Goal: Use online tool/utility: Utilize a website feature to perform a specific function

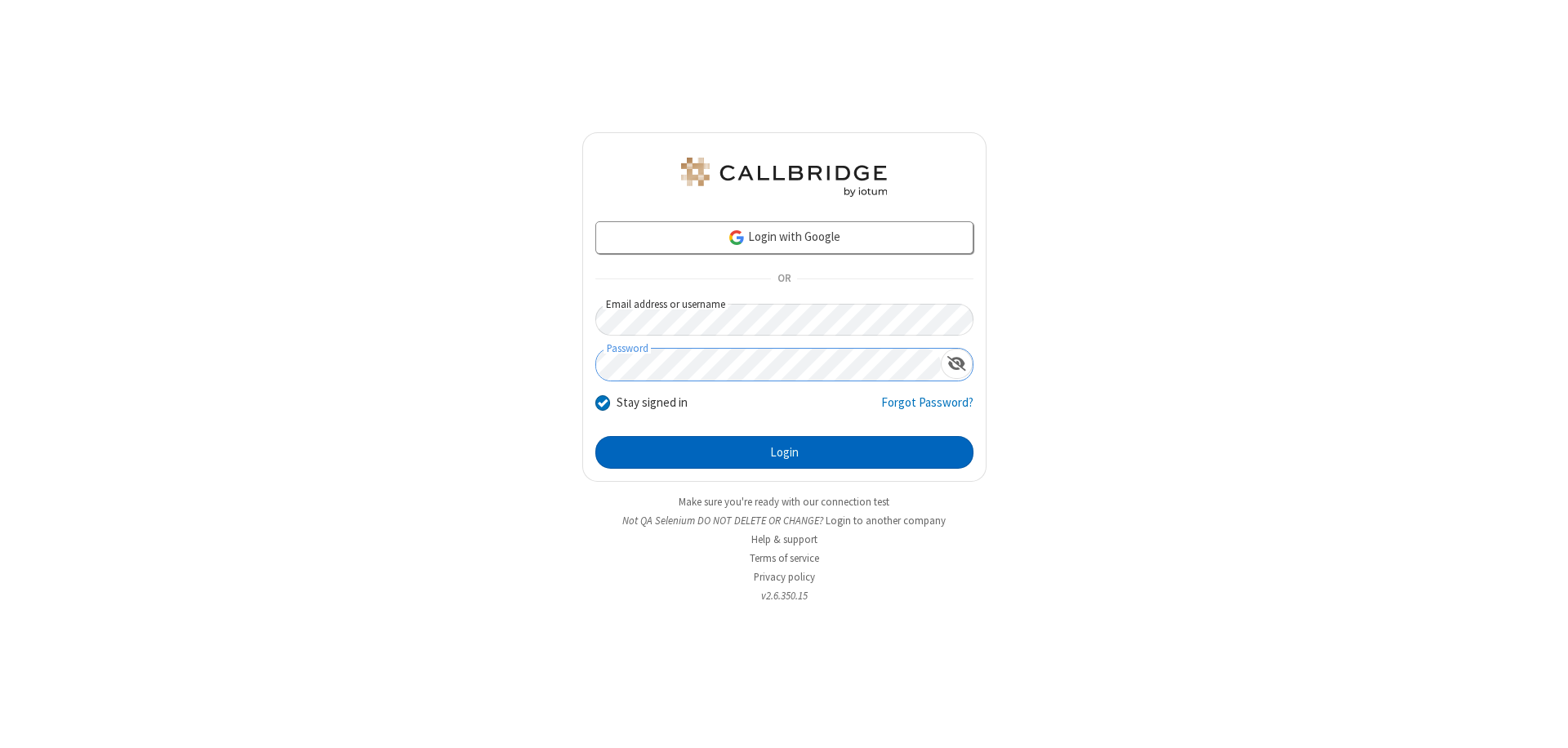
click at [784, 452] on button "Login" at bounding box center [784, 452] width 378 height 33
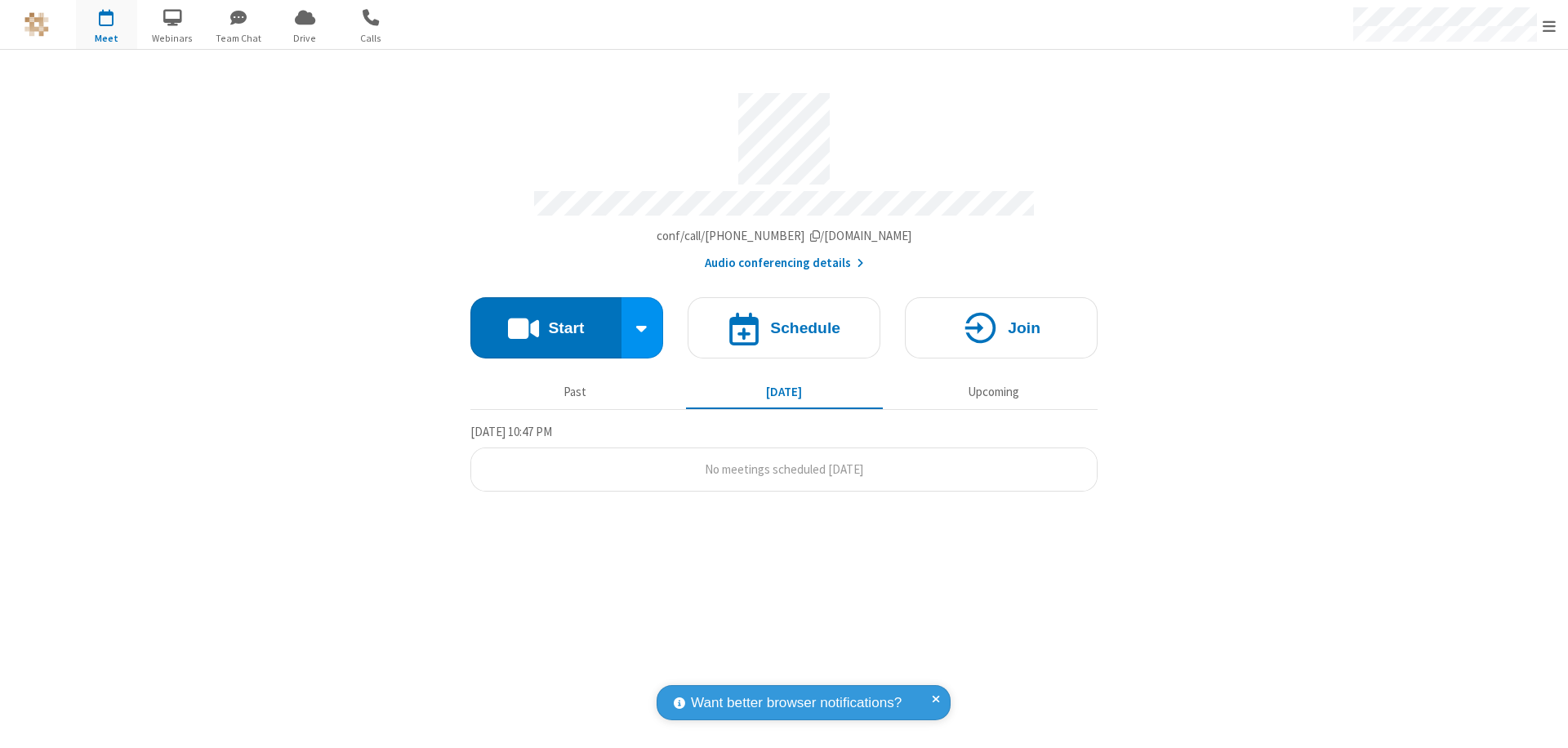
click at [546, 320] on button "Start" at bounding box center [546, 327] width 151 height 61
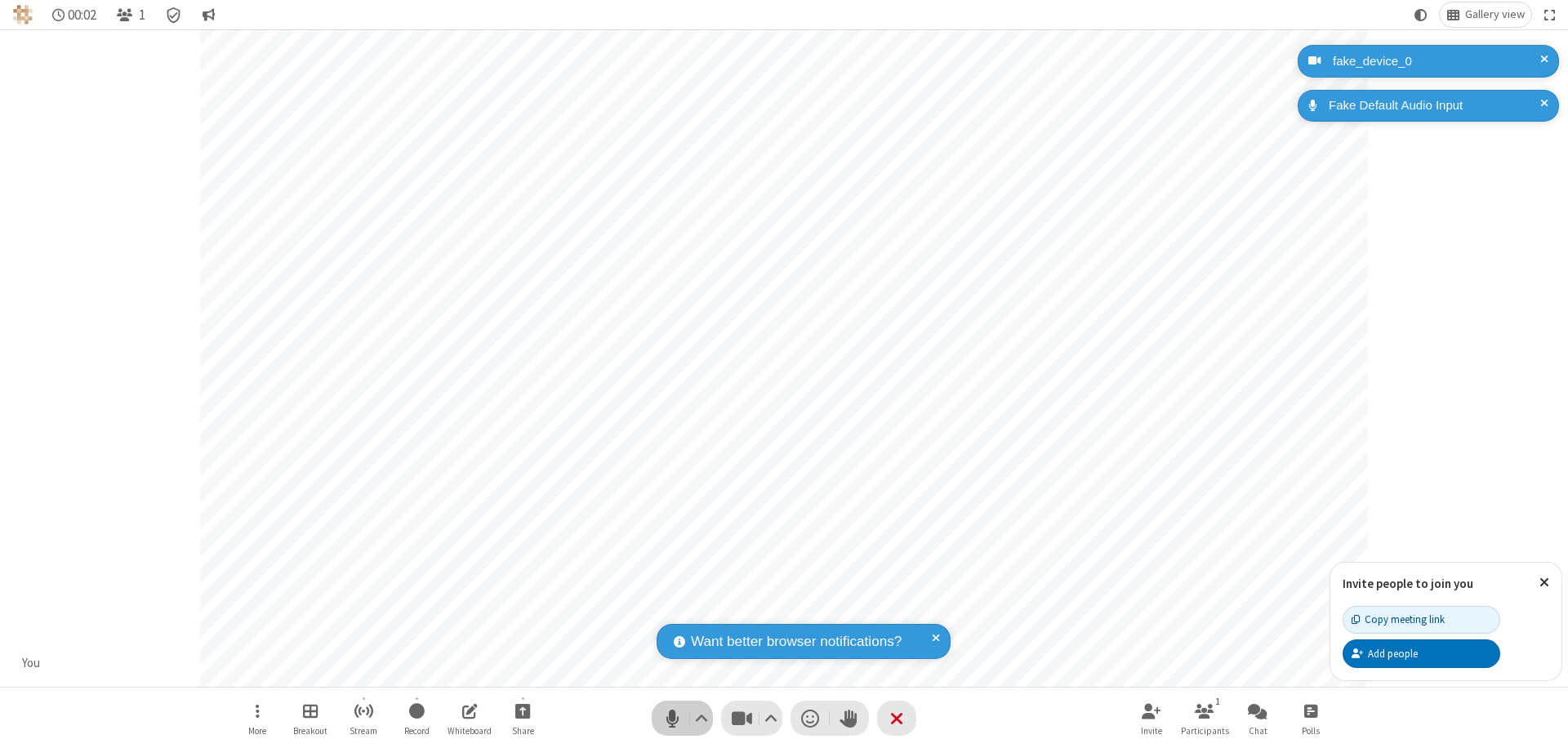
click at [672, 718] on span "Mute (⌘+Shift+A)" at bounding box center [672, 718] width 25 height 24
click at [672, 718] on span "Unmute (⌘+Shift+A)" at bounding box center [672, 718] width 25 height 24
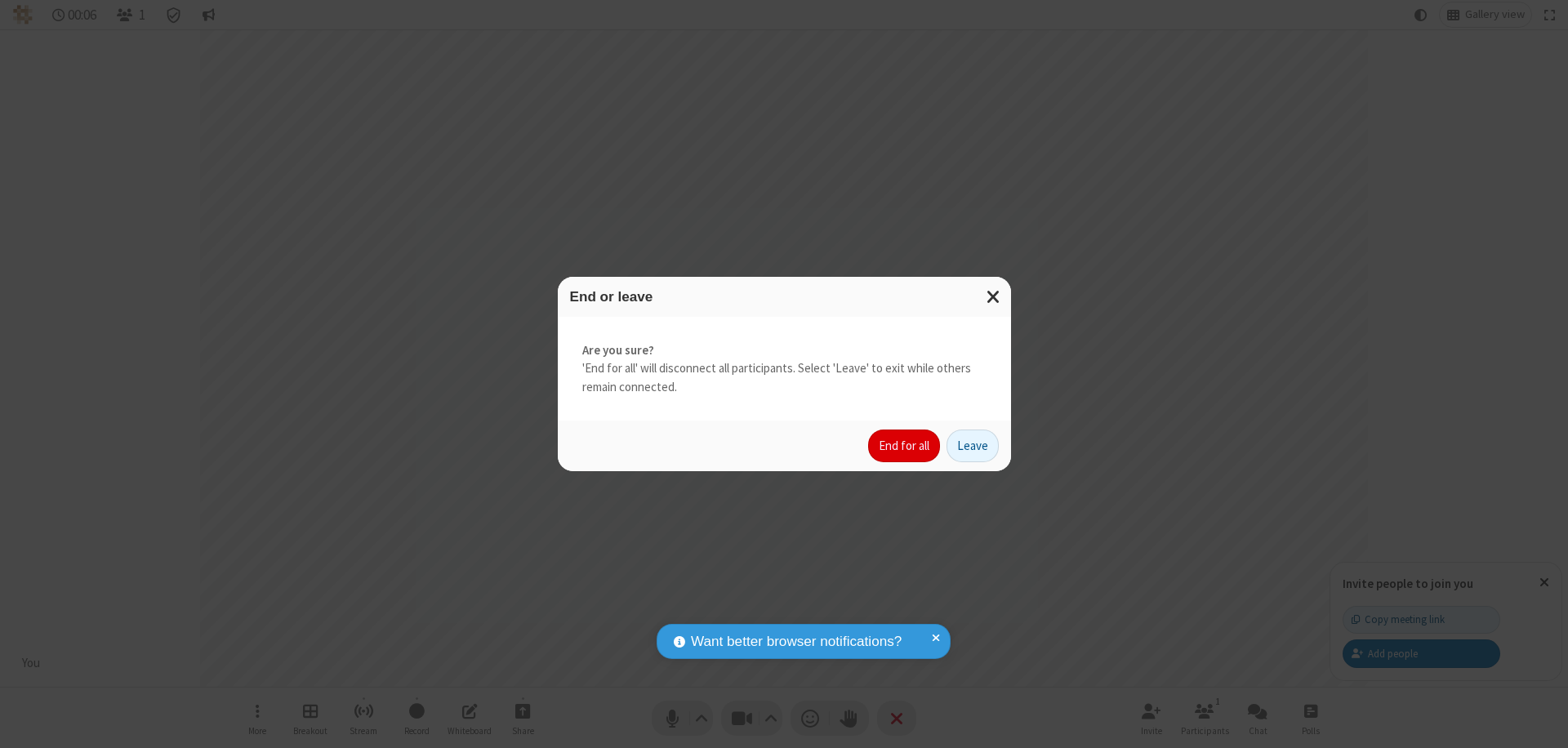
click at [905, 446] on button "End for all" at bounding box center [904, 445] width 72 height 33
